Goal: Information Seeking & Learning: Learn about a topic

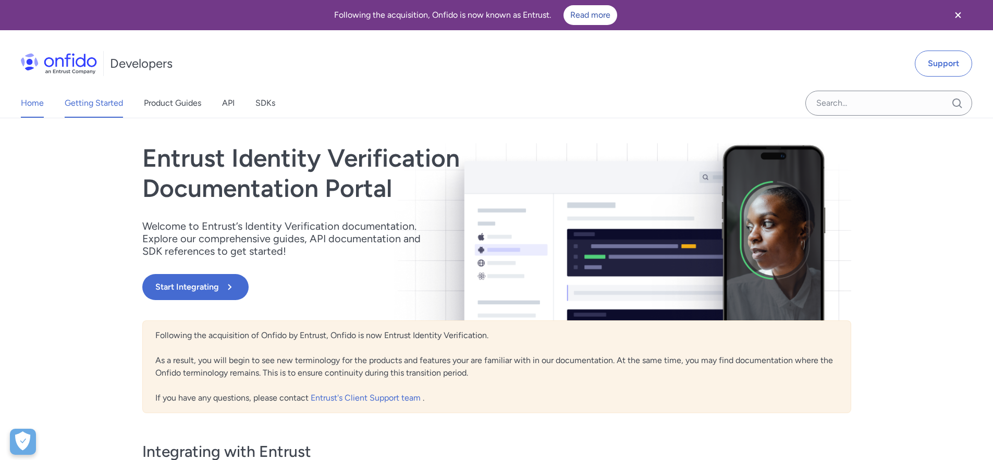
click at [100, 104] on link "Getting Started" at bounding box center [94, 103] width 58 height 29
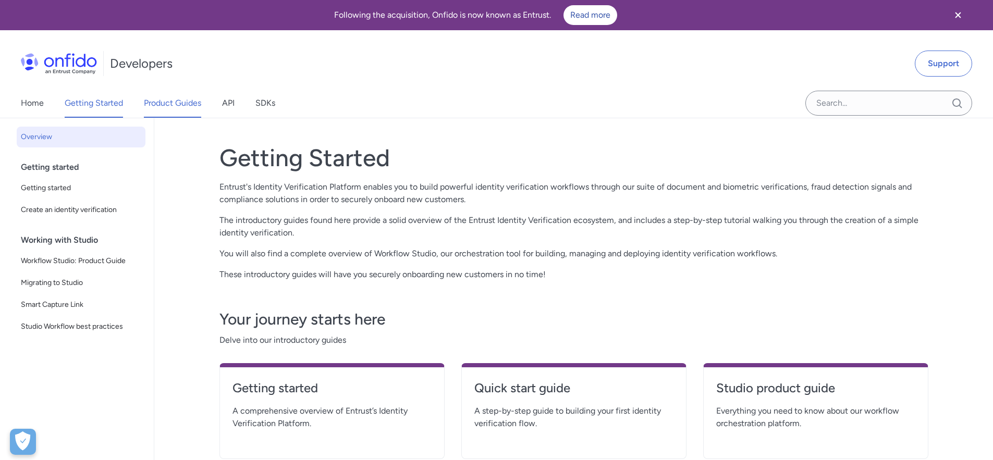
click at [196, 111] on link "Product Guides" at bounding box center [172, 103] width 57 height 29
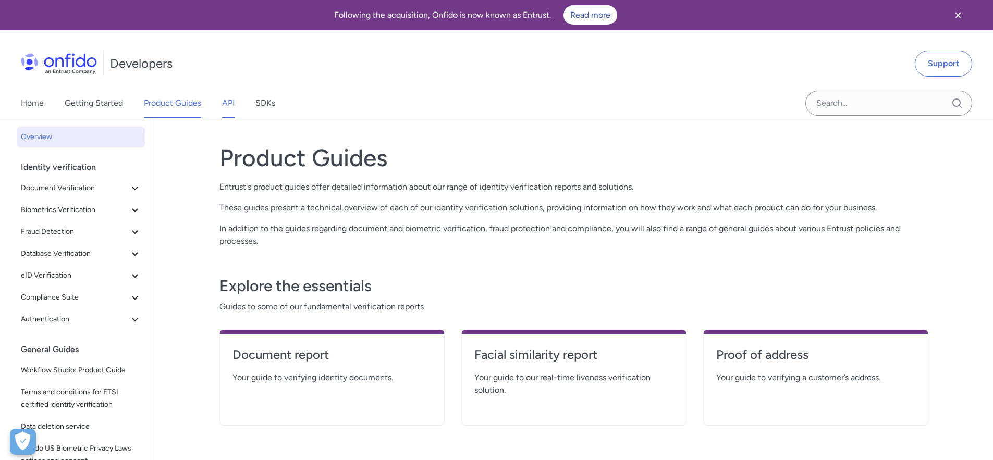
click at [234, 105] on link "API" at bounding box center [228, 103] width 13 height 29
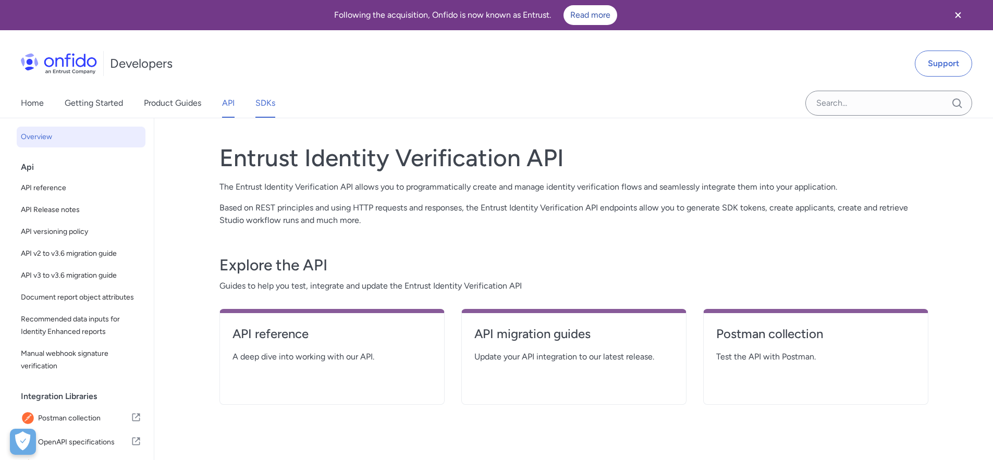
click at [262, 103] on link "SDKs" at bounding box center [265, 103] width 20 height 29
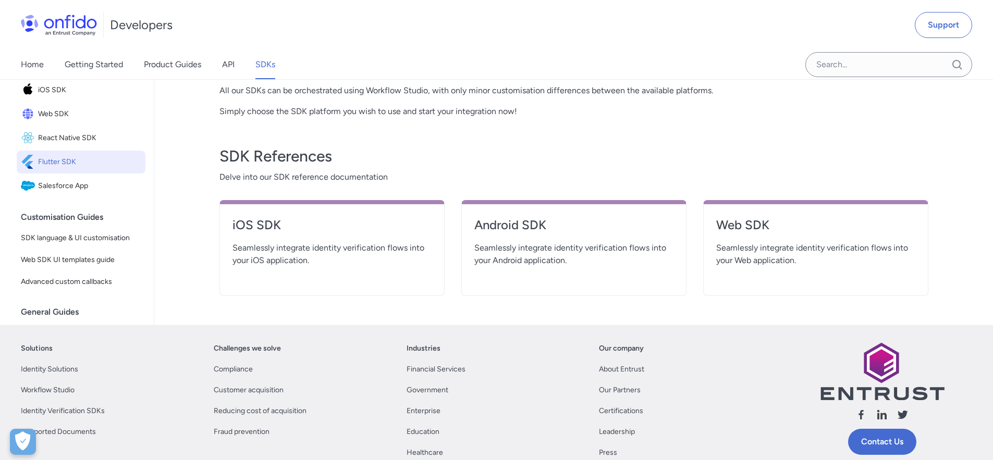
scroll to position [305, 0]
click at [72, 170] on span "Flutter SDK" at bounding box center [89, 163] width 103 height 15
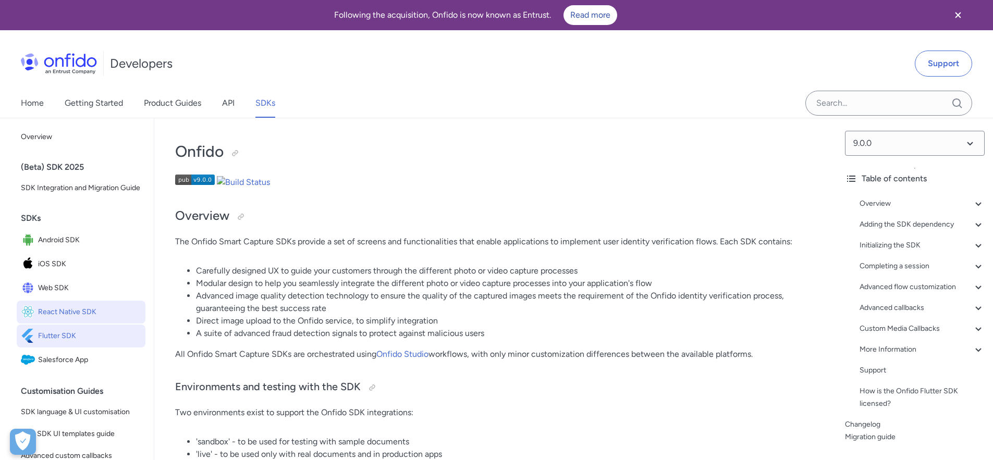
click at [72, 317] on span "React Native SDK" at bounding box center [89, 312] width 103 height 15
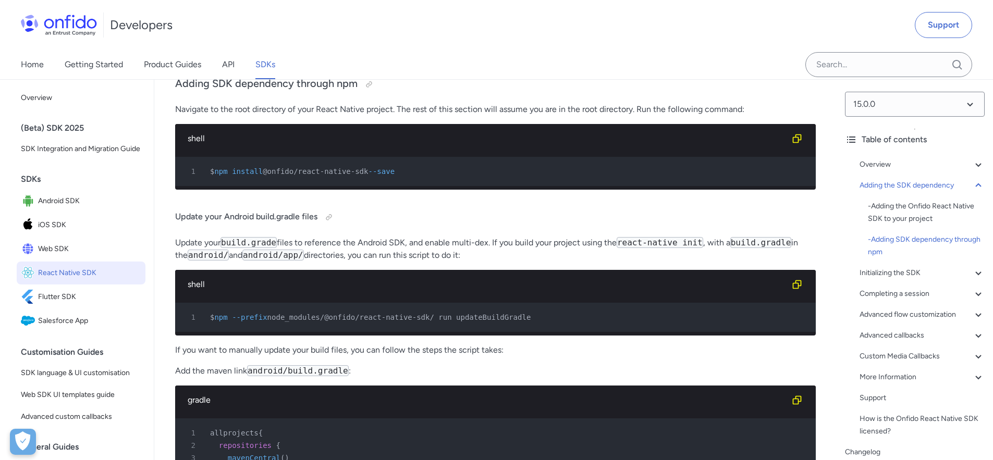
scroll to position [805, 0]
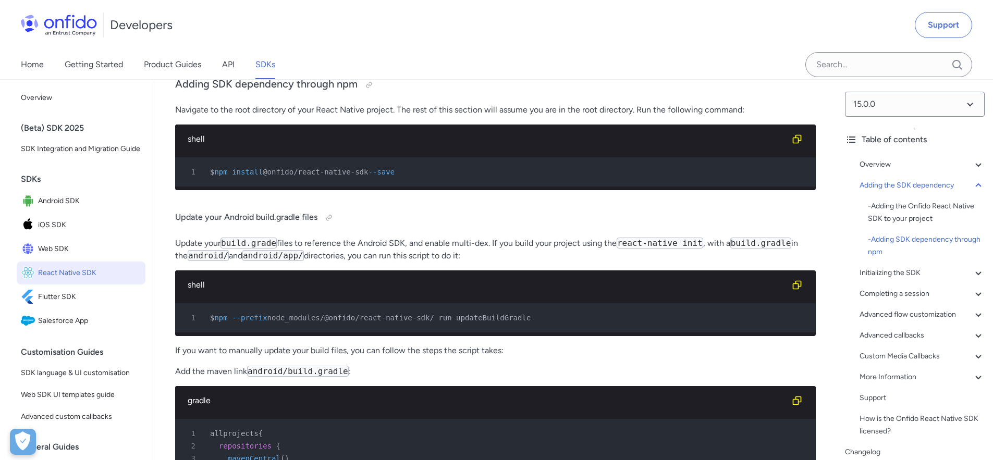
drag, startPoint x: 269, startPoint y: 179, endPoint x: 375, endPoint y: 178, distance: 105.8
click at [368, 176] on span "@onfido/react-native-sdk" at bounding box center [315, 172] width 105 height 8
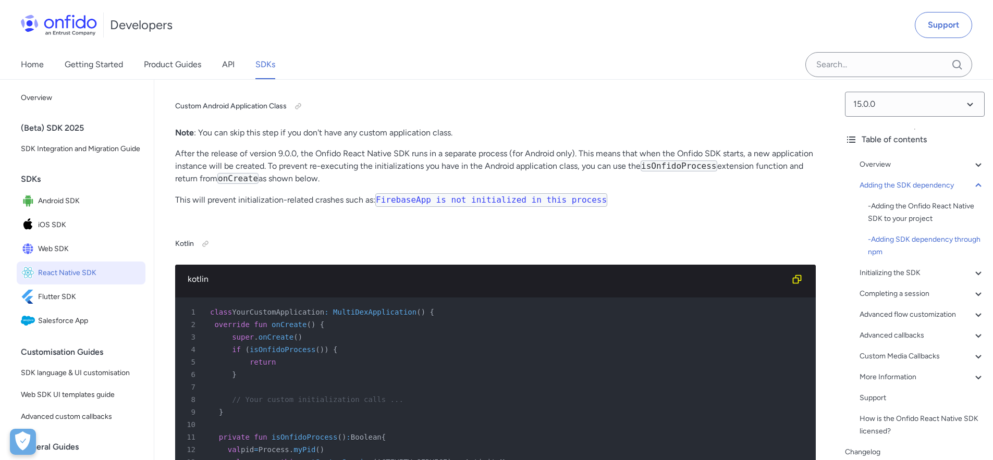
scroll to position [1376, 0]
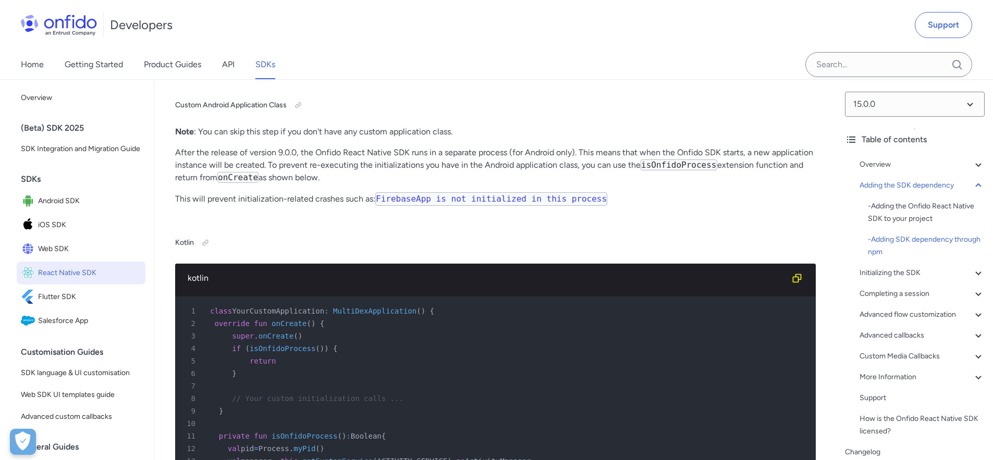
click at [240, 183] on code "onCreate" at bounding box center [237, 177] width 41 height 11
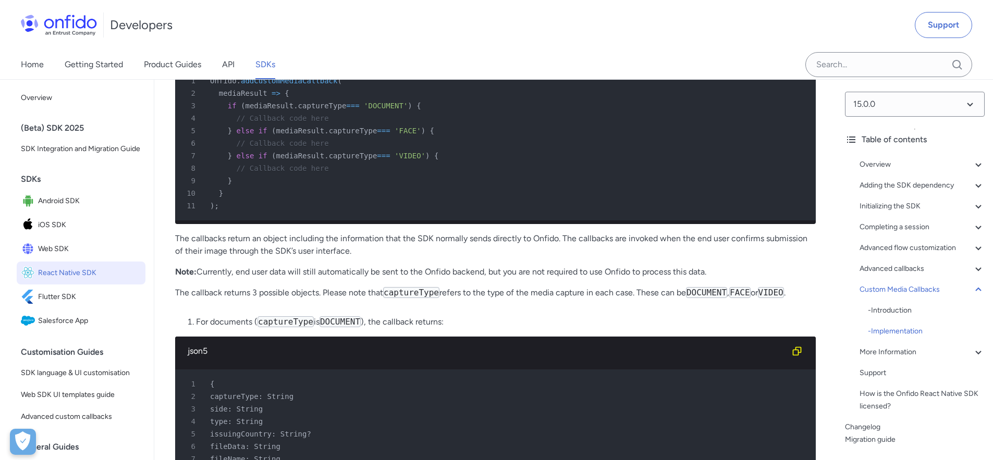
scroll to position [10511, 0]
click at [357, 134] on span "captureType" at bounding box center [353, 130] width 48 height 8
click at [454, 137] on div "5 } else if ( mediaResult . captureType === 'FACE' ) {" at bounding box center [490, 130] width 622 height 13
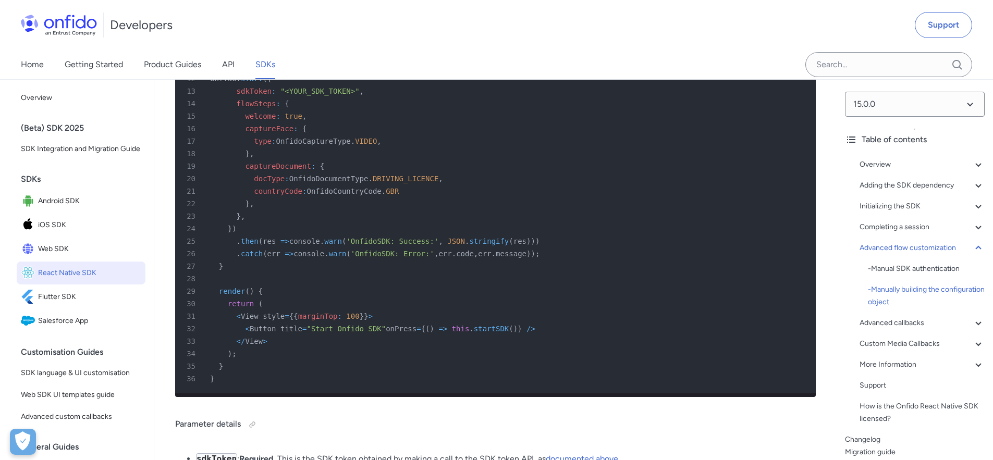
scroll to position [7882, 0]
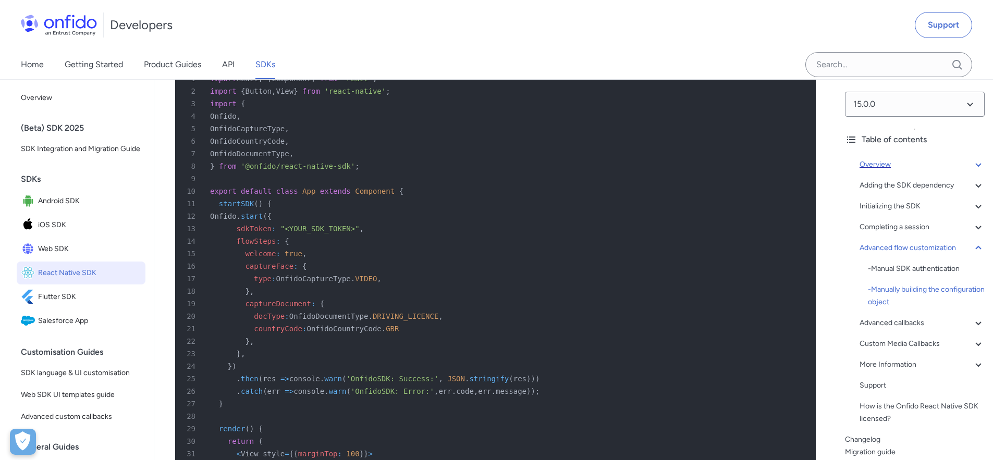
click at [877, 161] on div "Overview" at bounding box center [921, 164] width 125 height 13
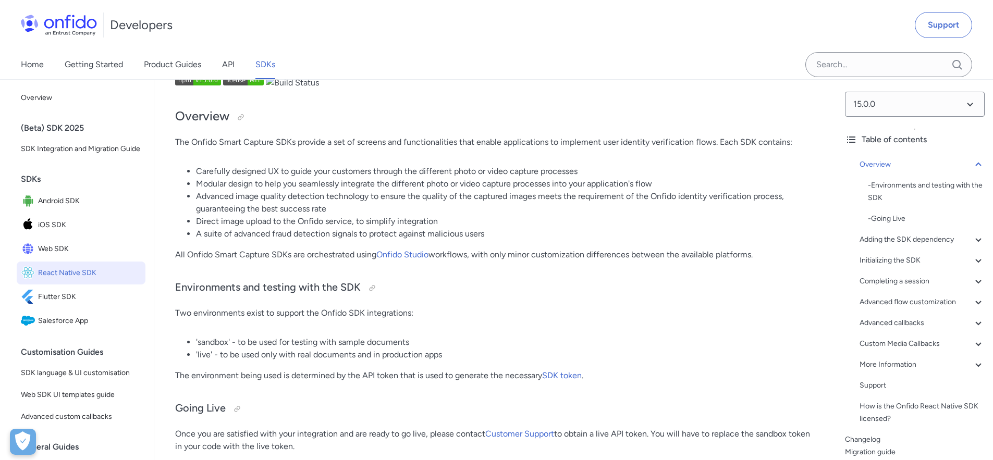
scroll to position [56, 0]
click at [66, 280] on span "React Native SDK" at bounding box center [89, 273] width 103 height 15
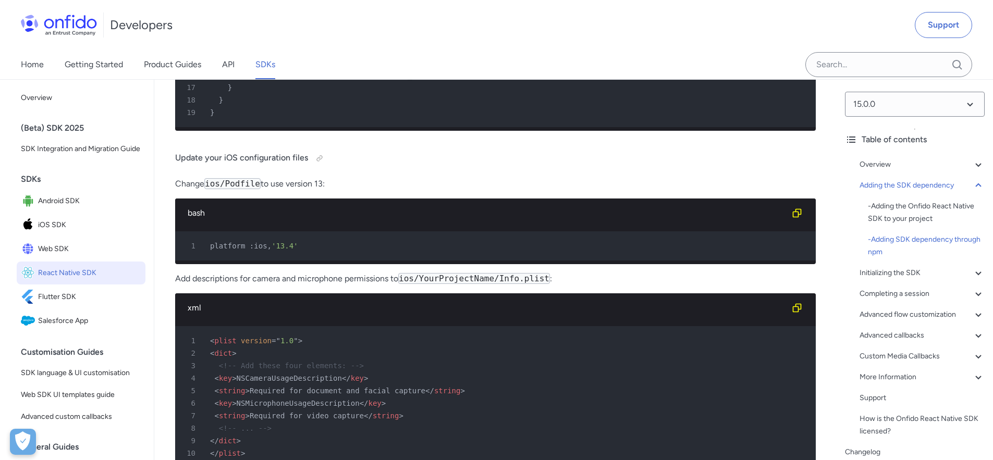
scroll to position [2065, 0]
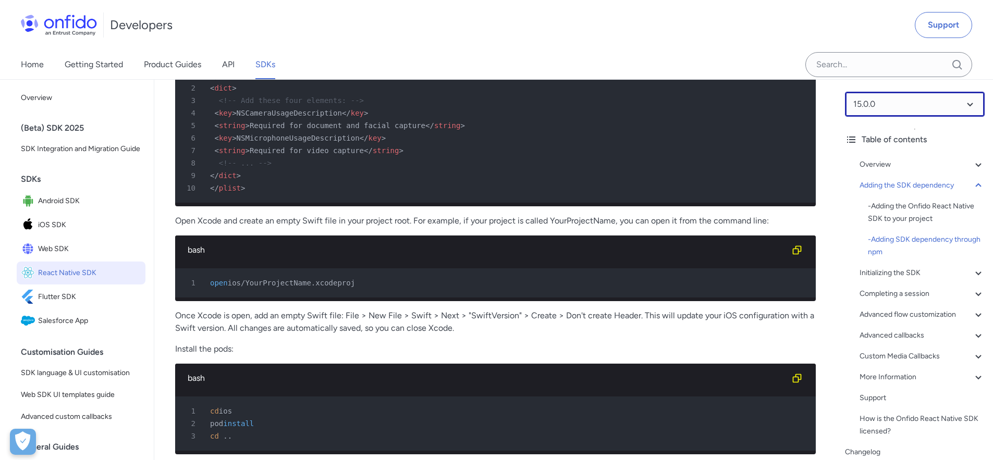
click at [910, 112] on select at bounding box center [915, 104] width 140 height 25
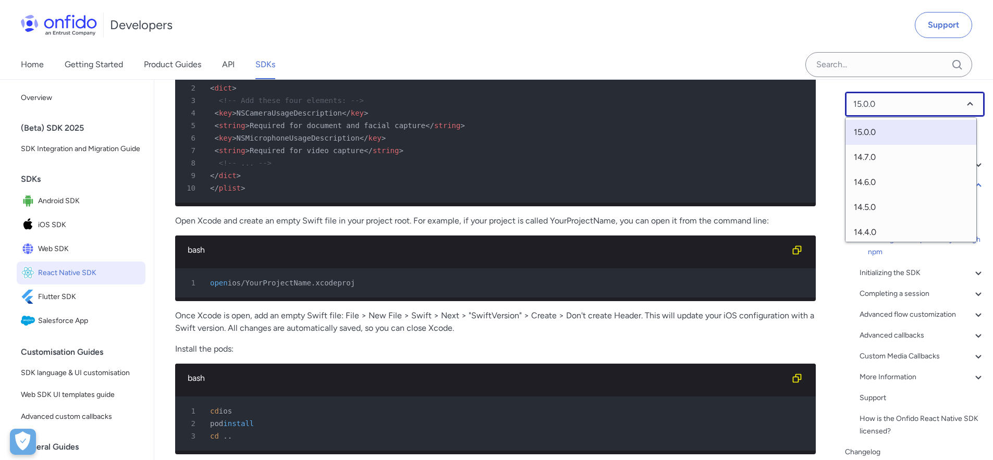
click at [910, 112] on select at bounding box center [915, 104] width 140 height 25
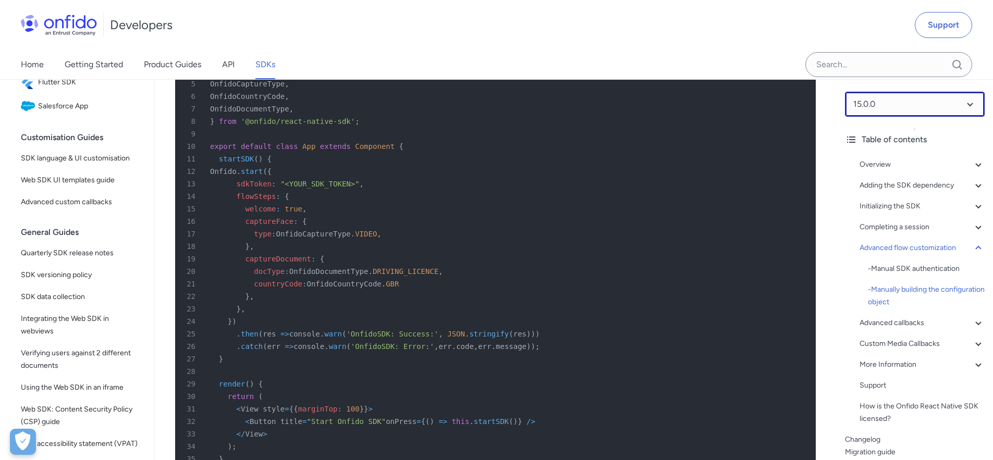
scroll to position [8078, 0]
